Goal: Task Accomplishment & Management: Manage account settings

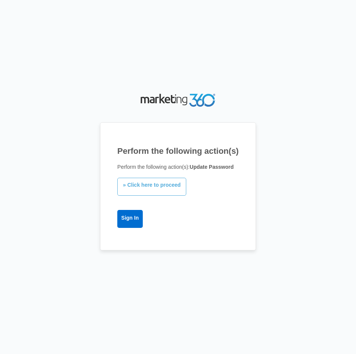
click at [143, 189] on link "» Click here to proceed" at bounding box center [151, 187] width 69 height 18
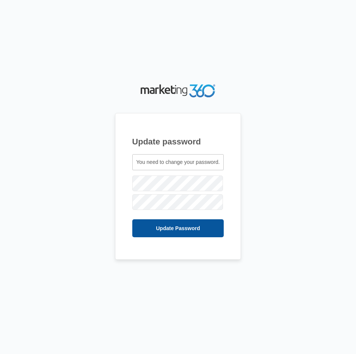
click at [187, 224] on input "Update Password" at bounding box center [178, 228] width 92 height 18
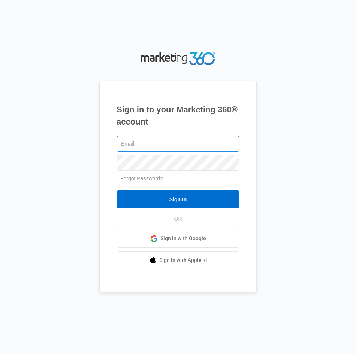
click at [148, 148] on input "text" at bounding box center [177, 144] width 123 height 16
type input "[PERSON_NAME][EMAIL_ADDRESS][DOMAIN_NAME]"
click at [86, 190] on div "Sign in to your Marketing 360® account miguel@indsafetyequip.com Forgot Passwor…" at bounding box center [178, 177] width 340 height 254
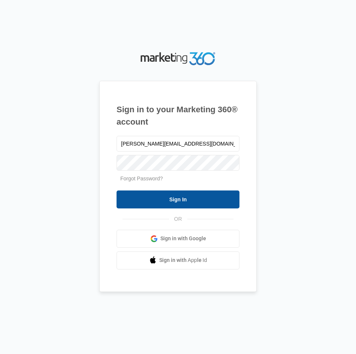
click at [133, 197] on input "Sign In" at bounding box center [177, 200] width 123 height 18
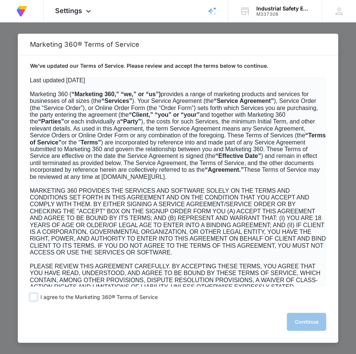
click at [63, 300] on span "I agree to the Marketing 360® Terms of Service" at bounding box center [98, 297] width 117 height 7
click at [37, 300] on input "I agree to the Marketing 360® Terms of Service" at bounding box center [33, 297] width 7 height 7
click at [34, 298] on span at bounding box center [33, 297] width 7 height 7
click at [34, 298] on input "I agree to the Marketing 360® Terms of Service" at bounding box center [33, 297] width 7 height 7
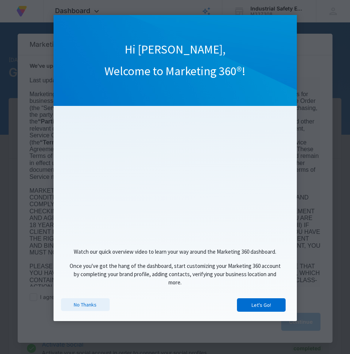
click at [86, 309] on link "No Thanks" at bounding box center [85, 304] width 49 height 13
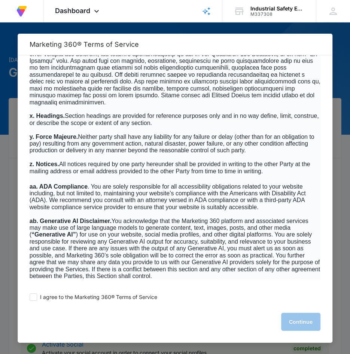
scroll to position [5892, 0]
click at [66, 300] on span "I agree to the Marketing 360® Terms of Service" at bounding box center [98, 297] width 117 height 7
click at [37, 300] on input "I agree to the Marketing 360® Terms of Service" at bounding box center [33, 297] width 7 height 7
checkbox input "true"
click at [289, 321] on button "Continue" at bounding box center [300, 322] width 39 height 18
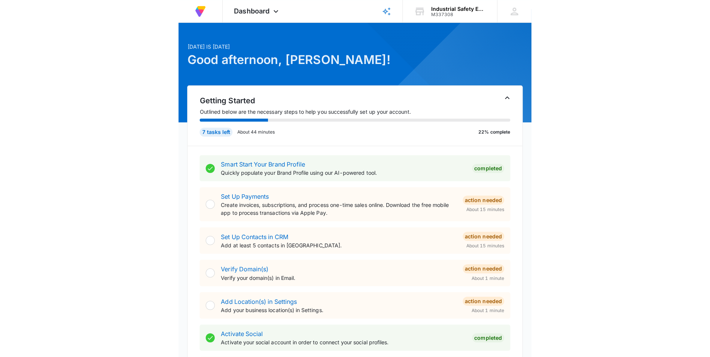
scroll to position [0, 0]
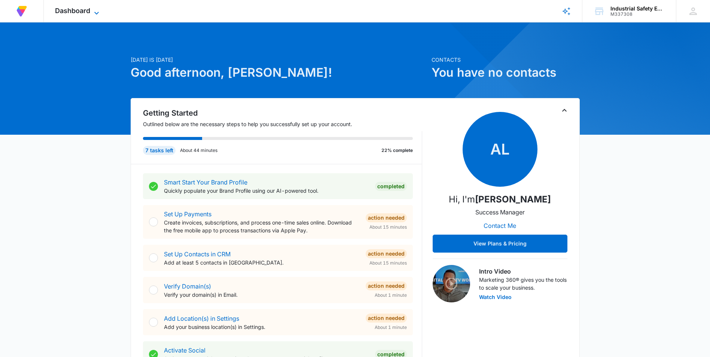
click at [94, 10] on icon at bounding box center [96, 13] width 9 height 9
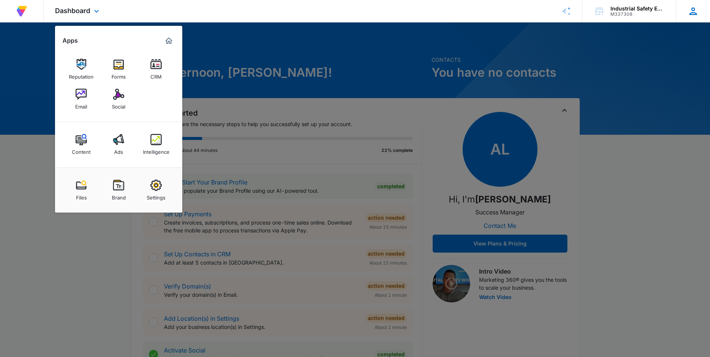
click at [355, 16] on icon at bounding box center [693, 11] width 11 height 11
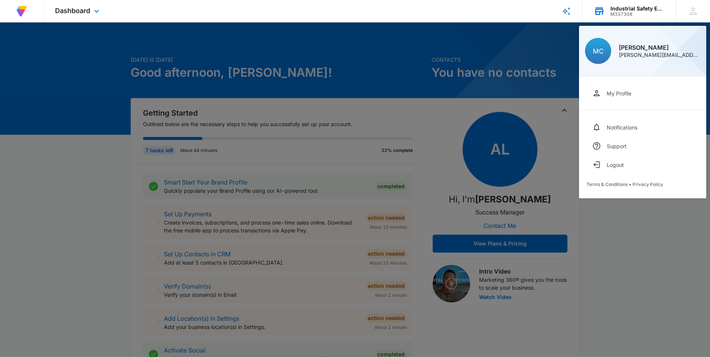
click at [355, 7] on div "Industrial Safety Equipment, LLC" at bounding box center [638, 9] width 55 height 6
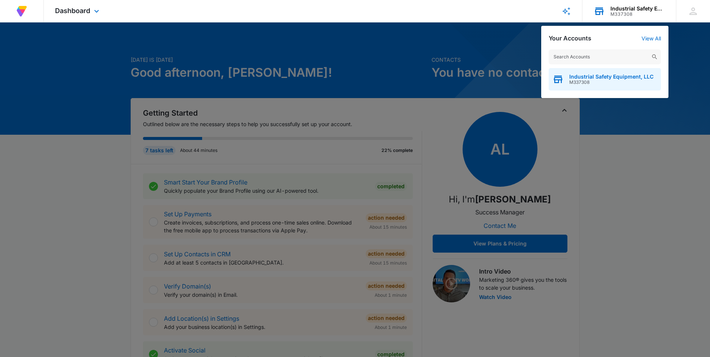
click at [355, 82] on span "M337308" at bounding box center [612, 82] width 84 height 5
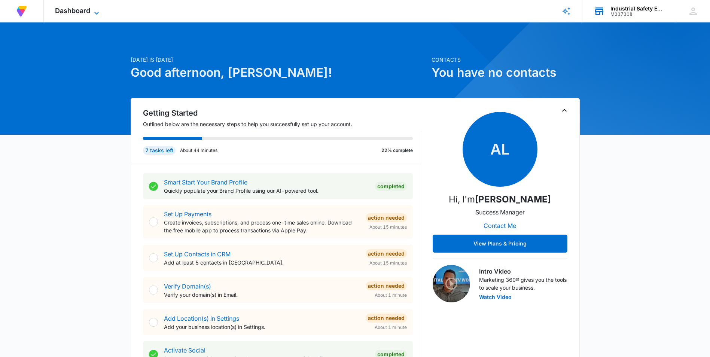
click at [97, 13] on icon at bounding box center [96, 13] width 9 height 9
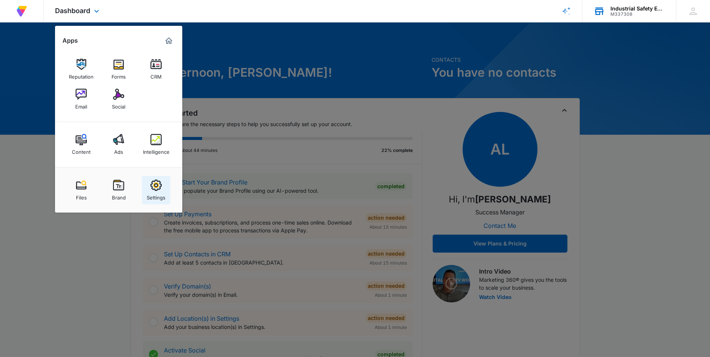
click at [155, 191] on div "Settings" at bounding box center [156, 196] width 19 height 10
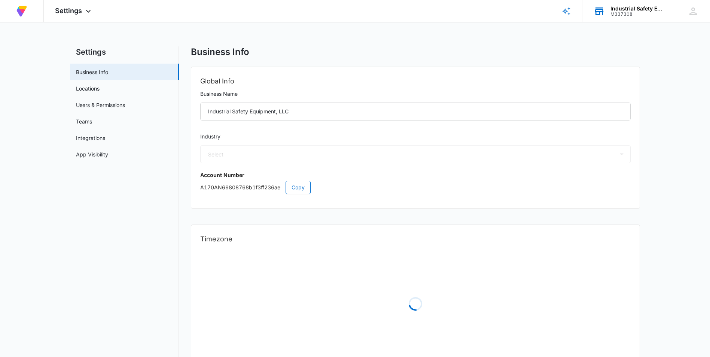
select select "45"
select select "US"
select select "America/[GEOGRAPHIC_DATA]"
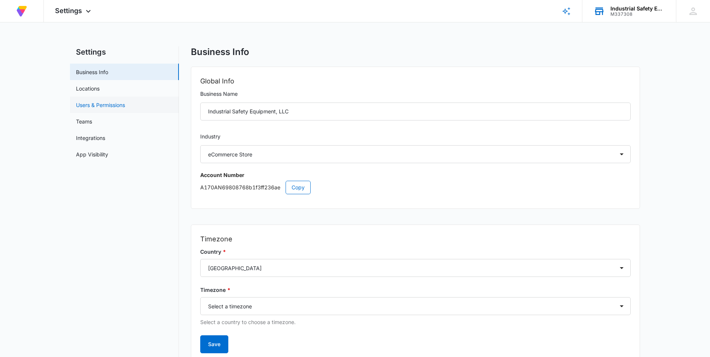
click at [119, 103] on link "Users & Permissions" at bounding box center [100, 105] width 49 height 8
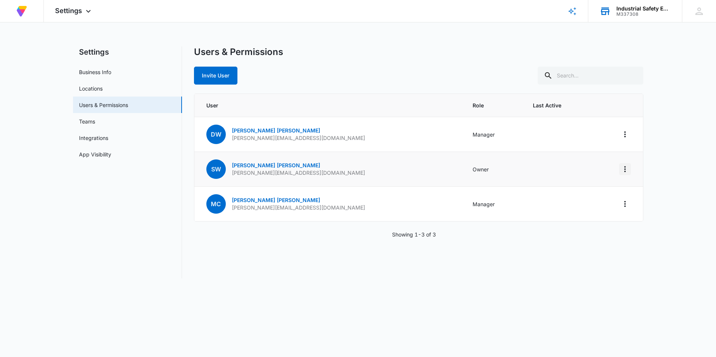
click at [355, 169] on icon "Actions" at bounding box center [624, 169] width 9 height 9
click at [355, 170] on main "Settings Business Info Locations Users & Permissions Teams Integrations App Vis…" at bounding box center [358, 166] width 716 height 241
click at [281, 174] on p "[PERSON_NAME][EMAIL_ADDRESS][DOMAIN_NAME]" at bounding box center [298, 172] width 133 height 7
click at [355, 12] on icon at bounding box center [698, 11] width 11 height 11
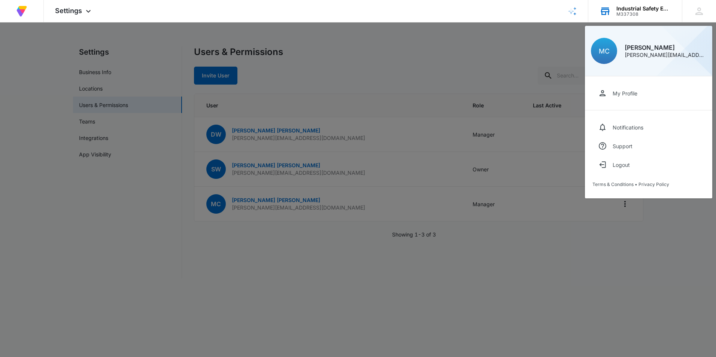
click at [109, 197] on div at bounding box center [358, 178] width 716 height 357
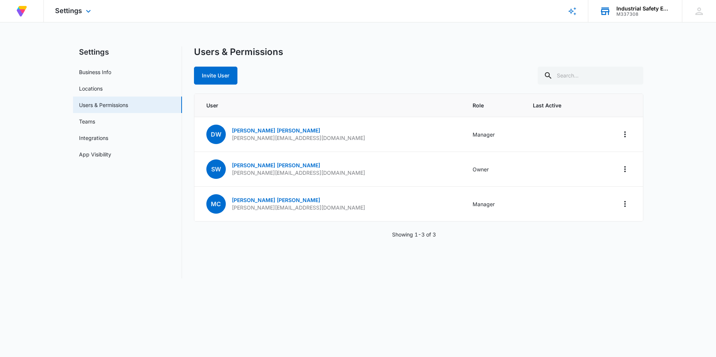
select select "45"
select select "US"
select select "America/[GEOGRAPHIC_DATA]"
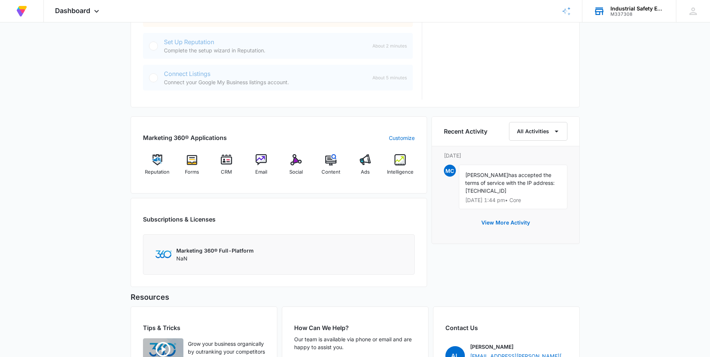
scroll to position [446, 0]
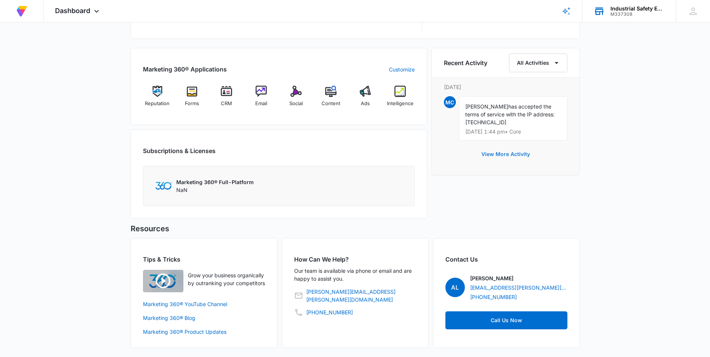
click at [355, 149] on button "View More Activity" at bounding box center [506, 154] width 64 height 18
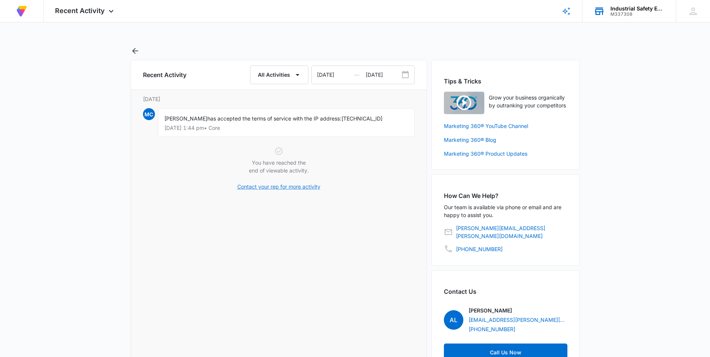
click at [280, 186] on link "Contact your rep for more activity" at bounding box center [278, 187] width 83 height 8
click at [19, 9] on img at bounding box center [21, 10] width 13 height 13
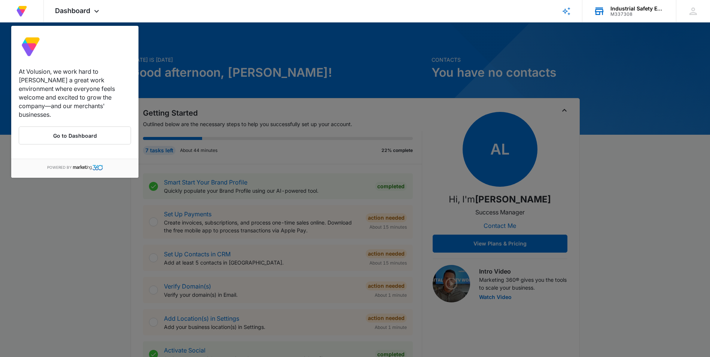
click at [70, 245] on div at bounding box center [355, 178] width 710 height 357
